Goal: Navigation & Orientation: Find specific page/section

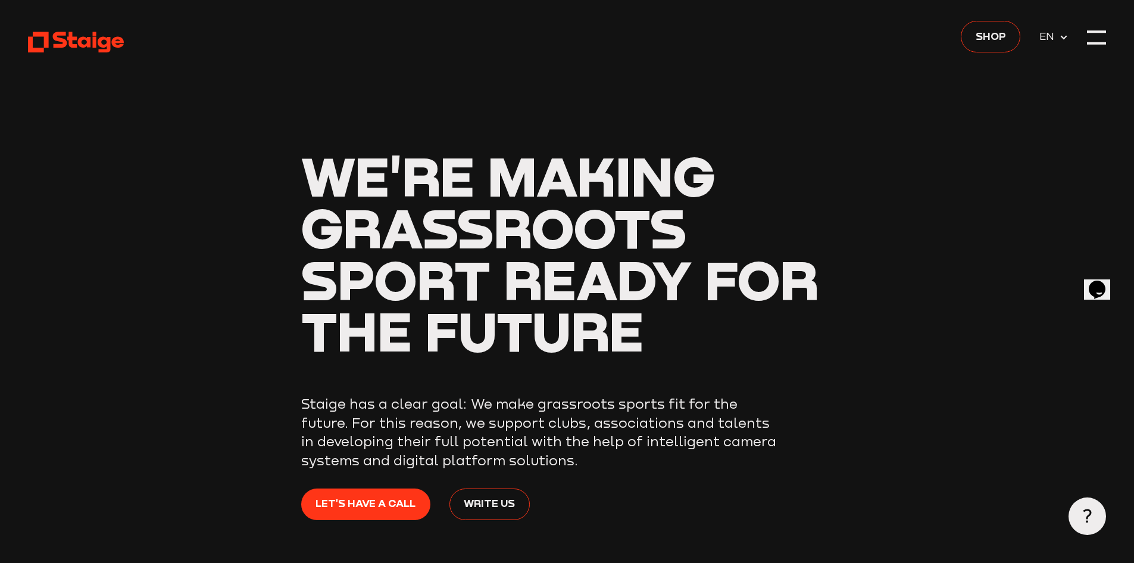
click at [1098, 35] on div at bounding box center [1096, 37] width 19 height 19
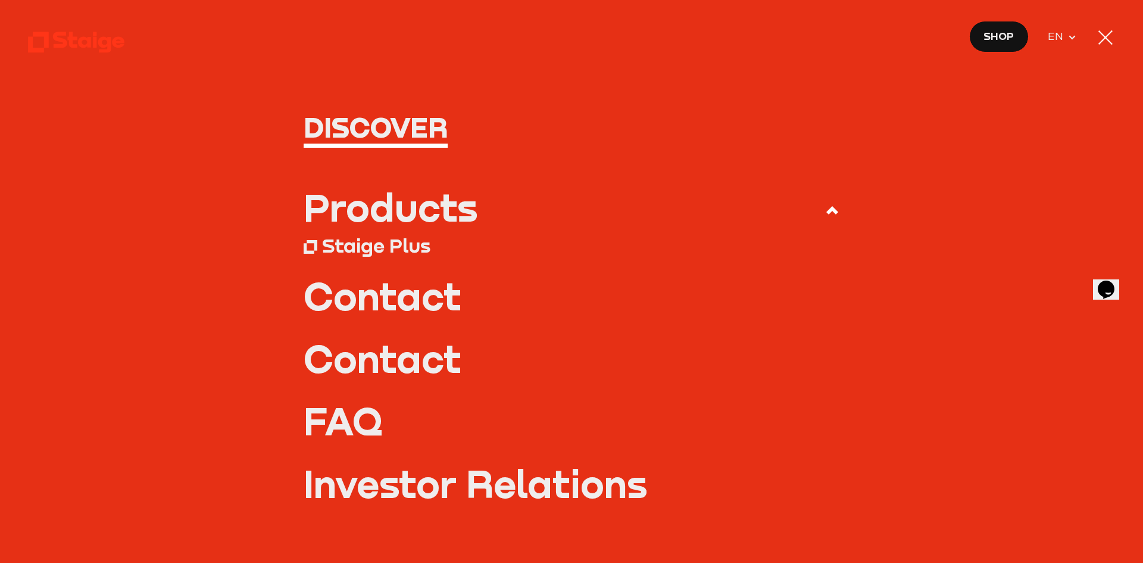
click at [399, 202] on div "Products" at bounding box center [391, 207] width 174 height 38
click at [0, 0] on input "Products" at bounding box center [0, 0] width 0 height 0
click at [394, 247] on div "Staige Plus" at bounding box center [376, 245] width 108 height 24
click at [831, 211] on use at bounding box center [832, 210] width 12 height 8
click at [0, 0] on input "Products" at bounding box center [0, 0] width 0 height 0
